Goal: Check status: Check status

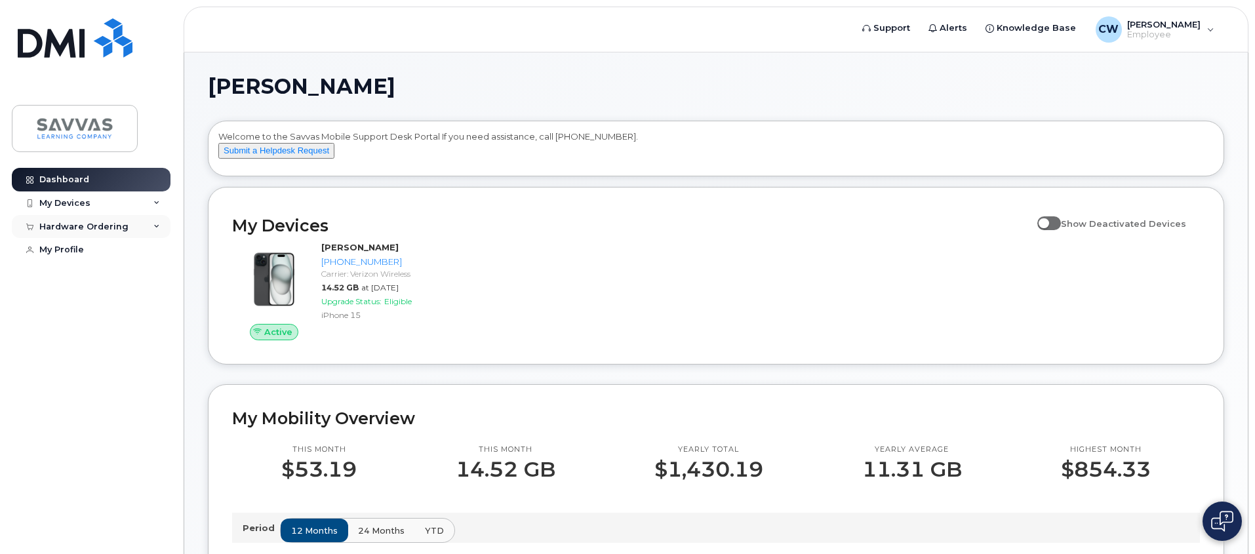
click at [110, 226] on div "Hardware Ordering" at bounding box center [83, 227] width 89 height 10
click at [98, 249] on link "My Orders" at bounding box center [103, 250] width 136 height 25
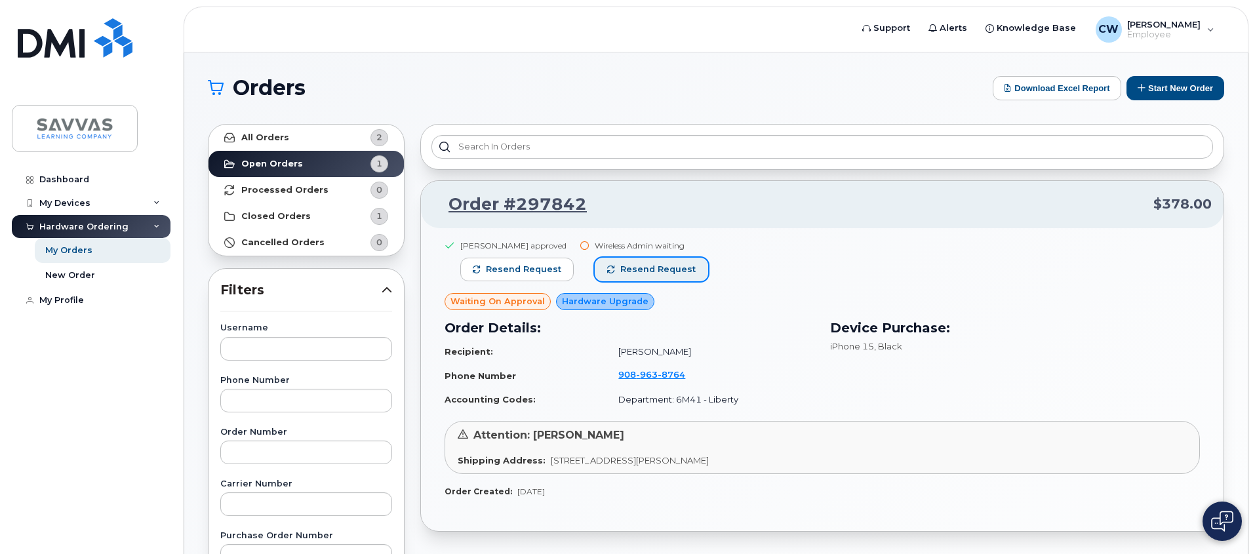
click at [625, 270] on span "Resend request" at bounding box center [657, 270] width 75 height 12
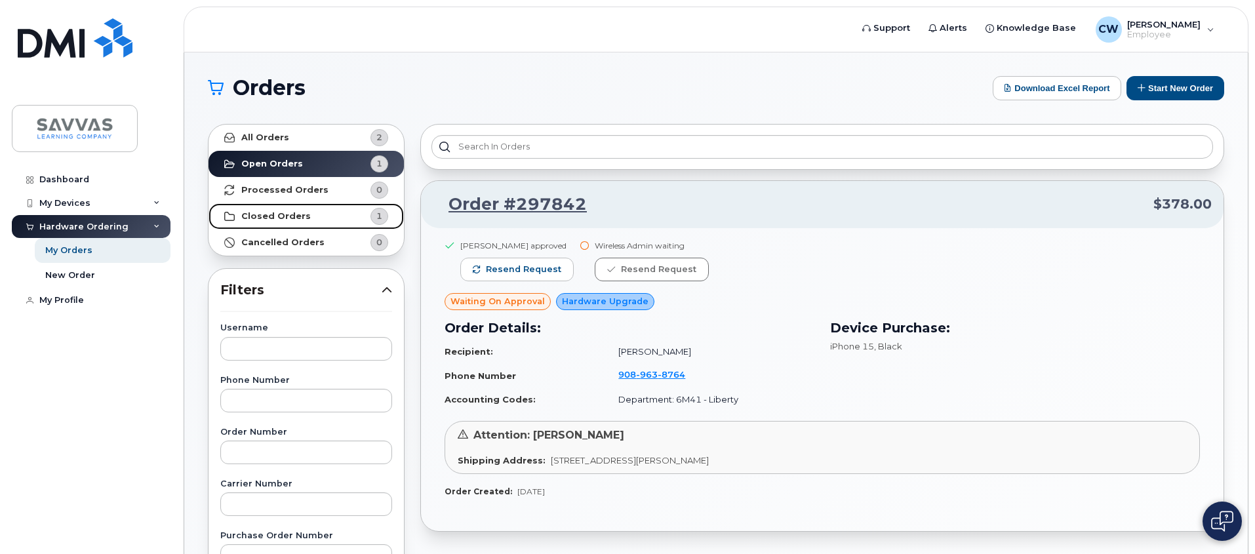
click at [365, 218] on span "1" at bounding box center [368, 216] width 39 height 17
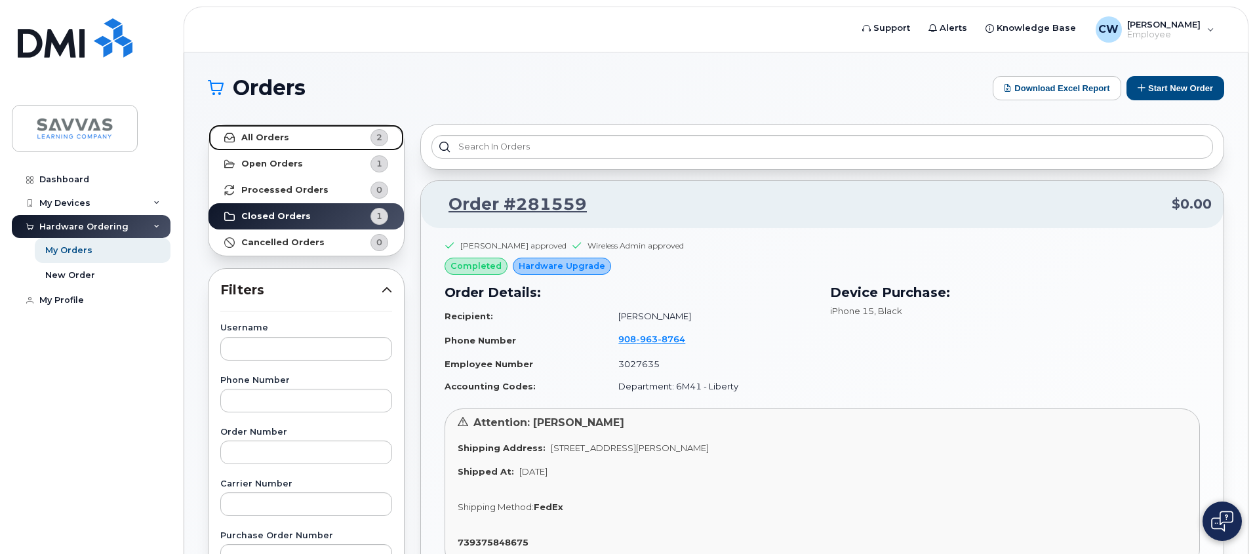
click at [290, 141] on link "All Orders 2" at bounding box center [306, 138] width 195 height 26
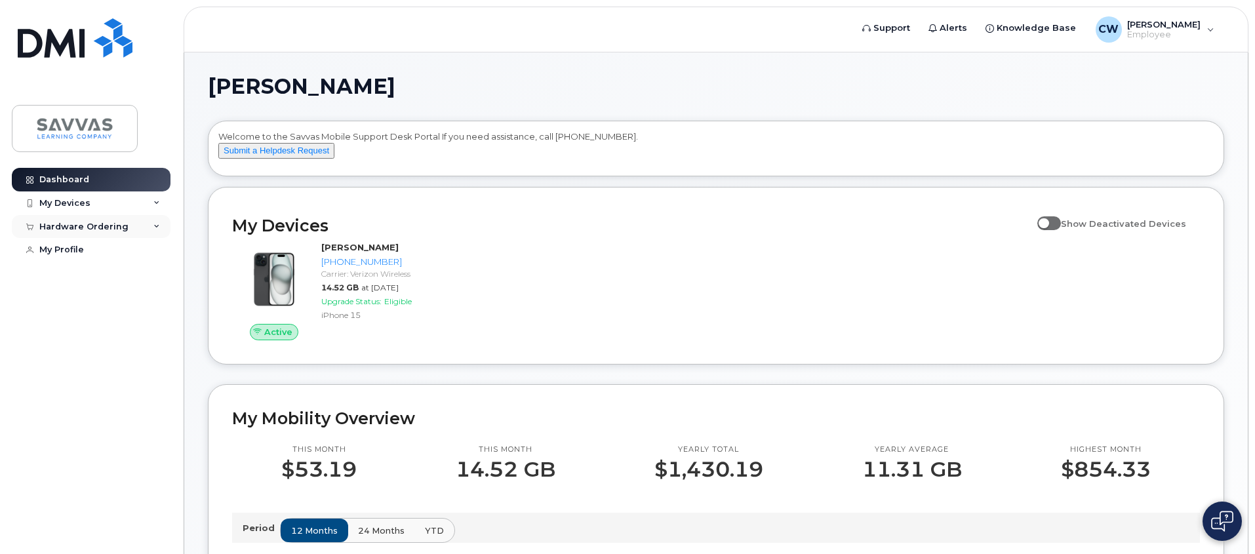
click at [163, 228] on div "Hardware Ordering" at bounding box center [91, 227] width 159 height 24
click at [138, 256] on link "My Orders" at bounding box center [103, 250] width 136 height 25
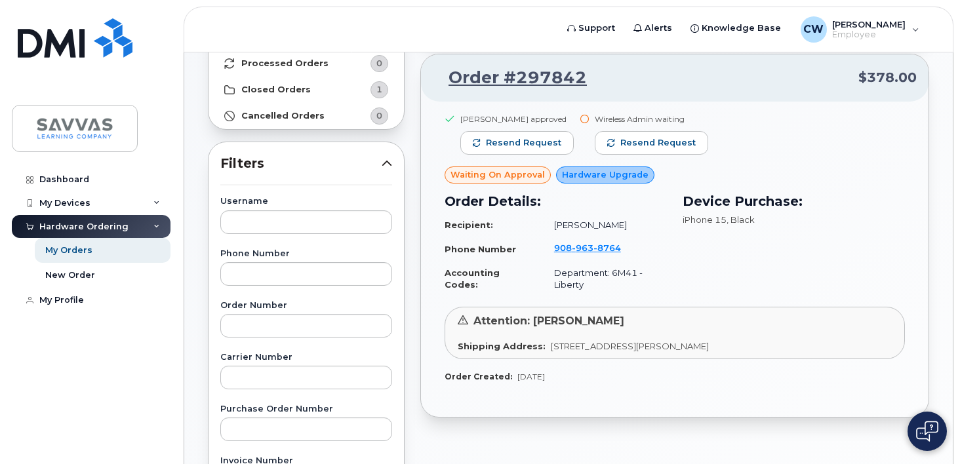
scroll to position [123, 0]
